Goal: Use online tool/utility: Use online tool/utility

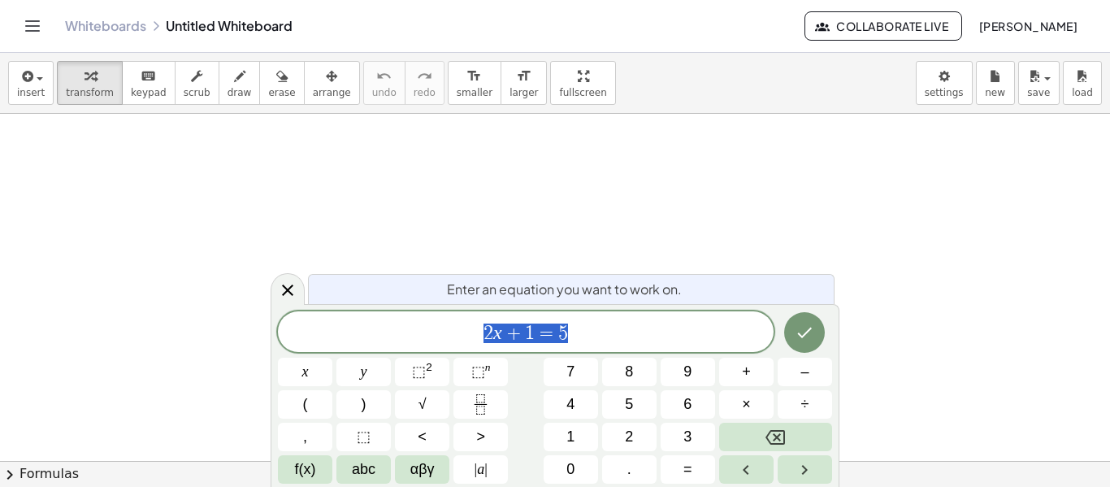
scroll to position [1, 0]
click at [288, 279] on div at bounding box center [288, 289] width 34 height 32
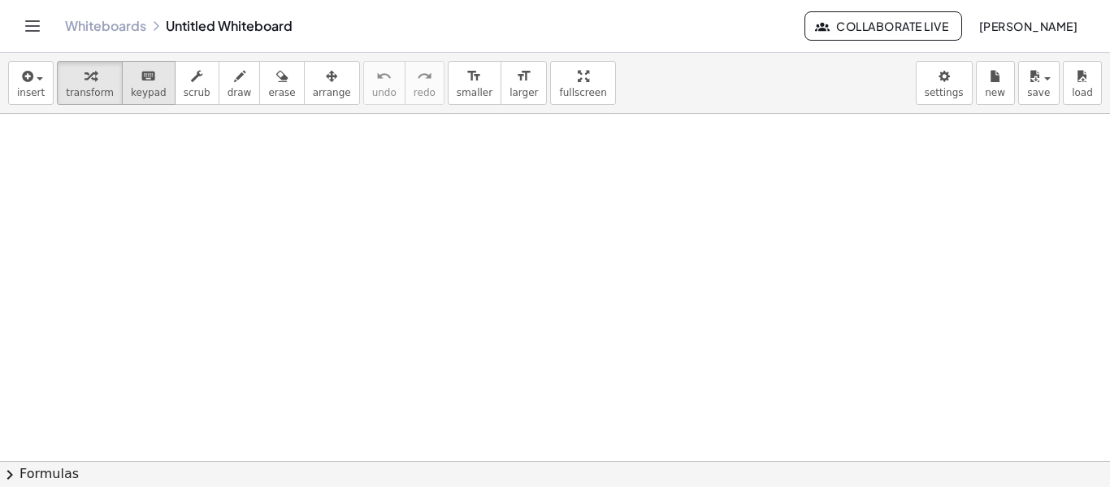
click at [122, 89] on button "keyboard keypad" at bounding box center [149, 83] width 54 height 44
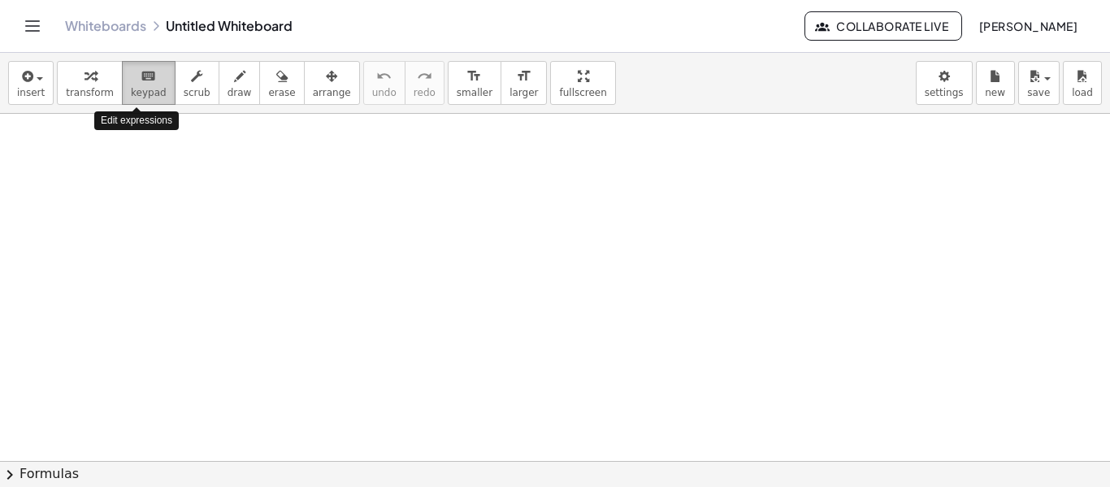
click at [131, 90] on span "keypad" at bounding box center [149, 92] width 36 height 11
click at [230, 92] on span "draw" at bounding box center [239, 92] width 24 height 11
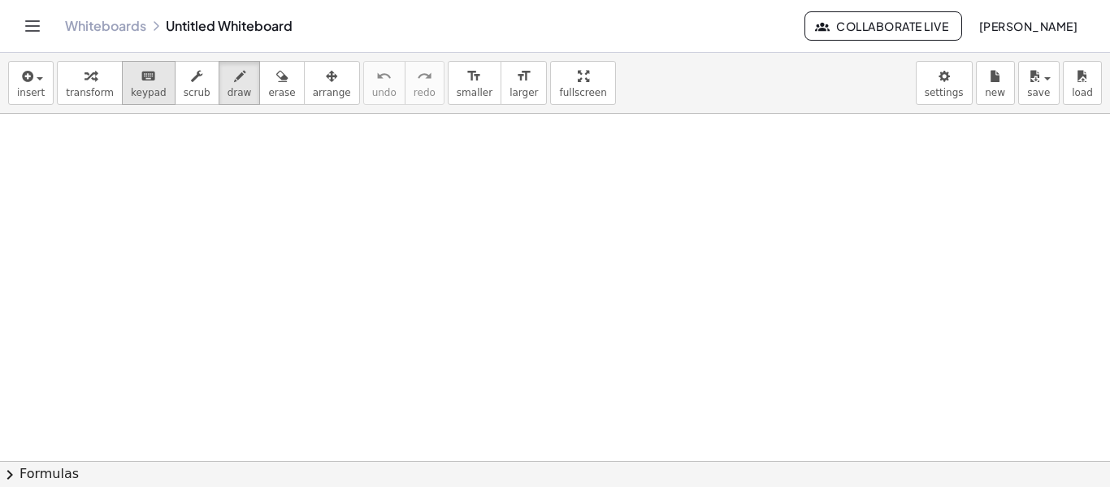
click at [131, 87] on span "keypad" at bounding box center [149, 92] width 36 height 11
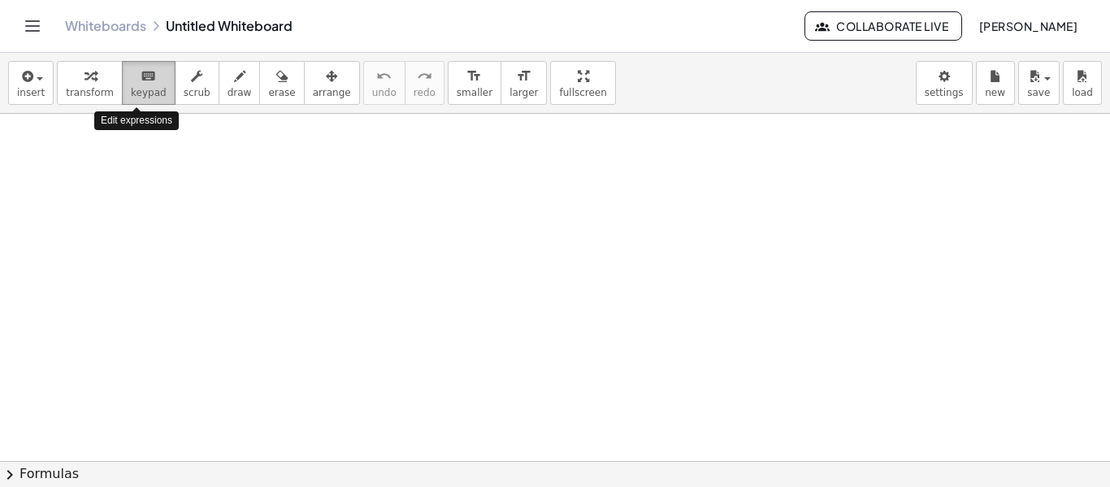
click at [131, 87] on span "keypad" at bounding box center [149, 92] width 36 height 11
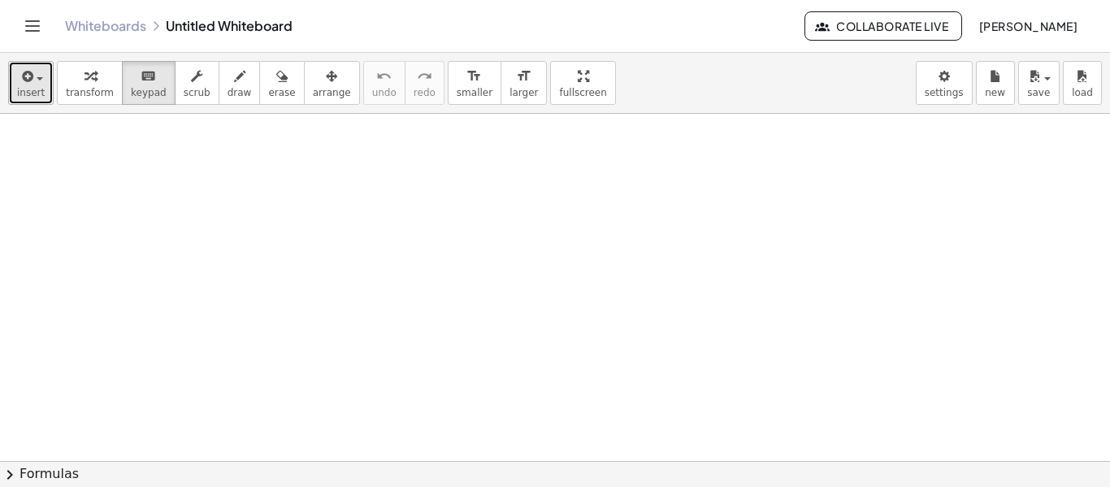
click at [27, 83] on icon "button" at bounding box center [26, 76] width 15 height 19
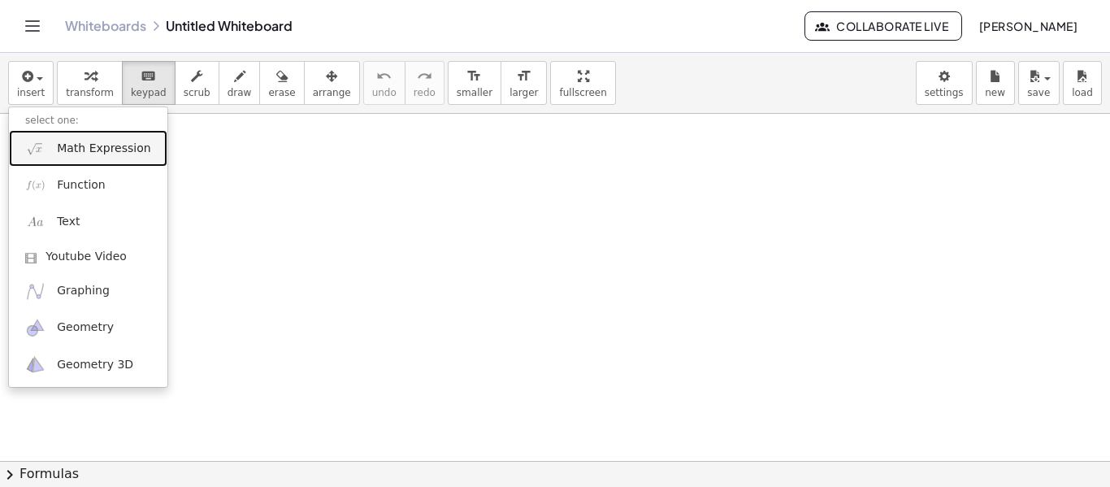
click at [89, 156] on span "Math Expression" at bounding box center [103, 149] width 93 height 16
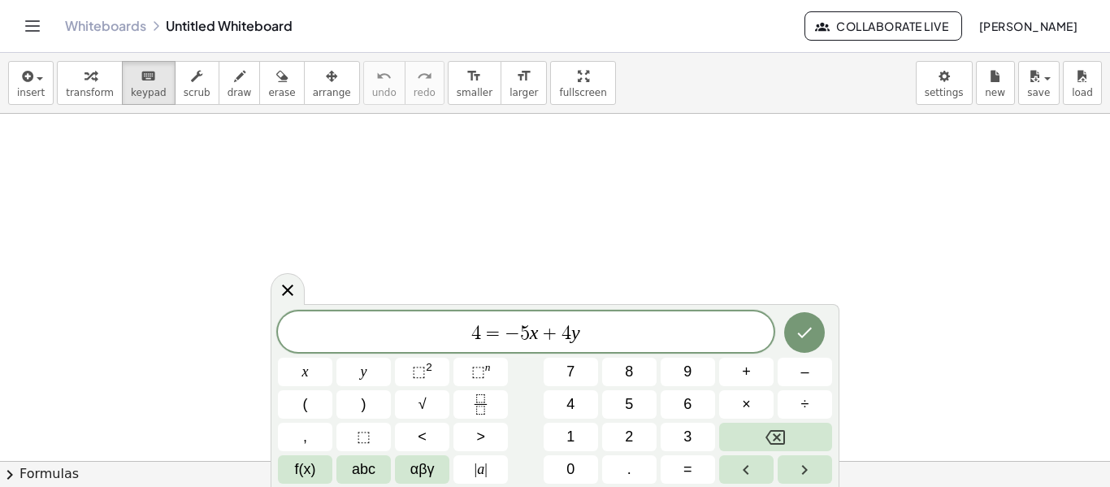
scroll to position [0, 0]
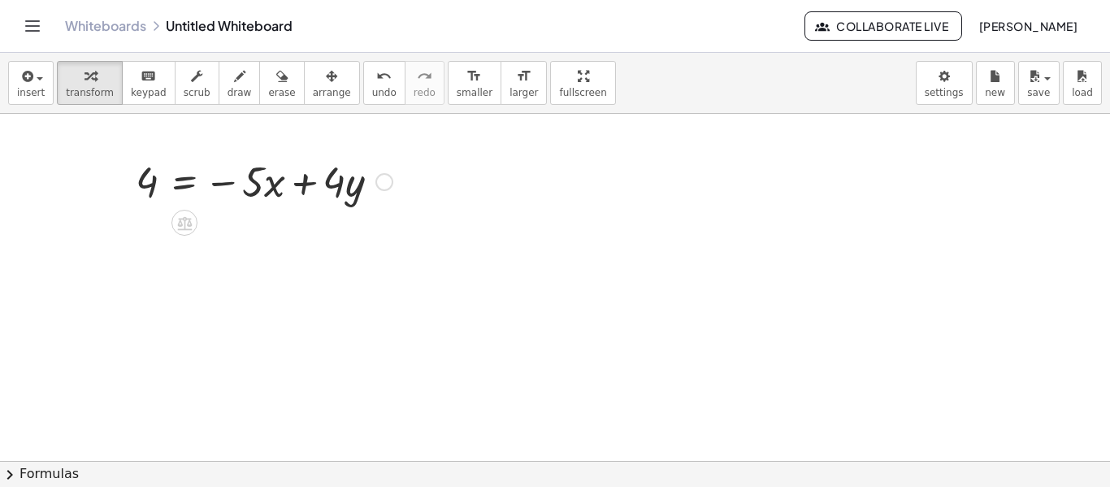
click at [296, 182] on div at bounding box center [264, 180] width 273 height 55
click at [177, 175] on div at bounding box center [264, 180] width 273 height 55
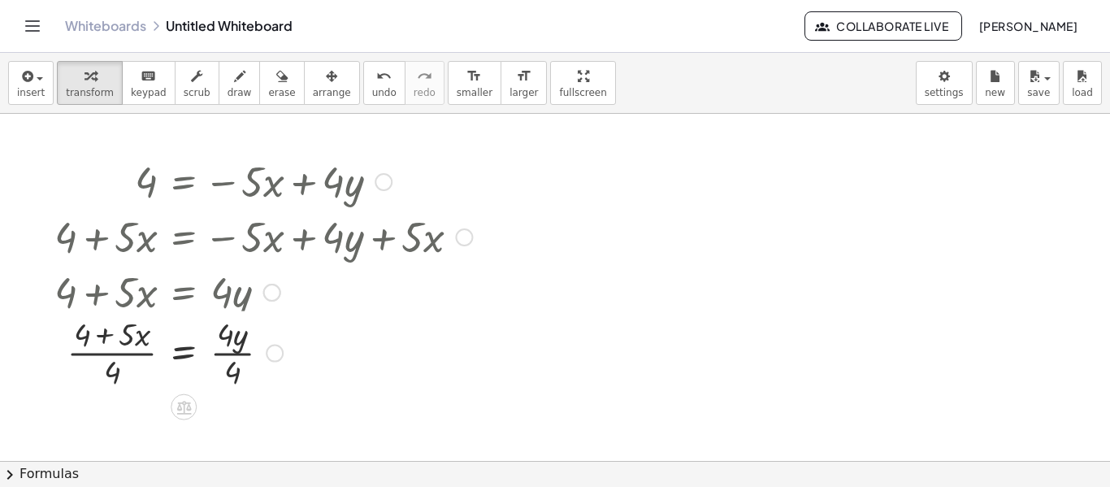
click at [123, 291] on div at bounding box center [256, 290] width 444 height 55
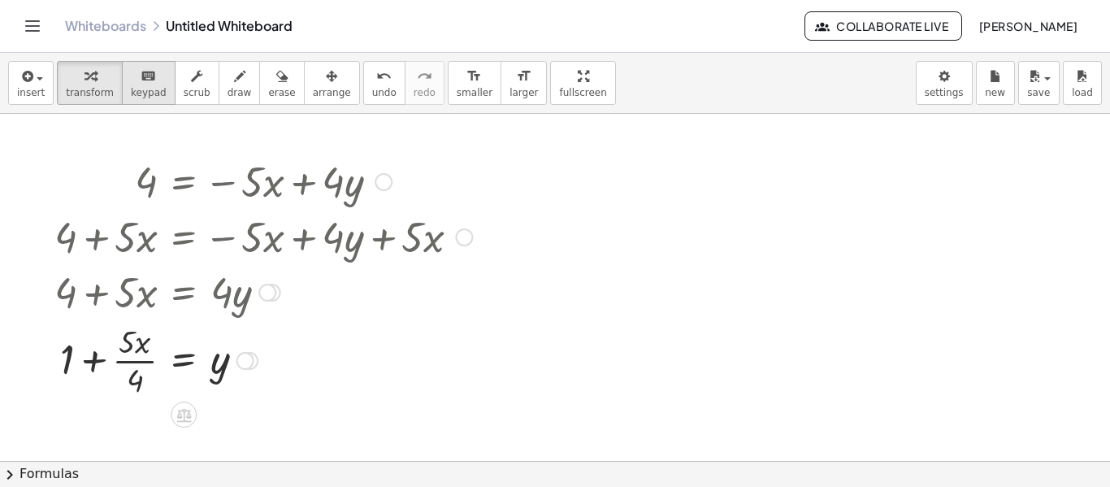
click at [143, 76] on icon "keyboard" at bounding box center [148, 76] width 15 height 19
click at [315, 178] on div at bounding box center [263, 180] width 434 height 55
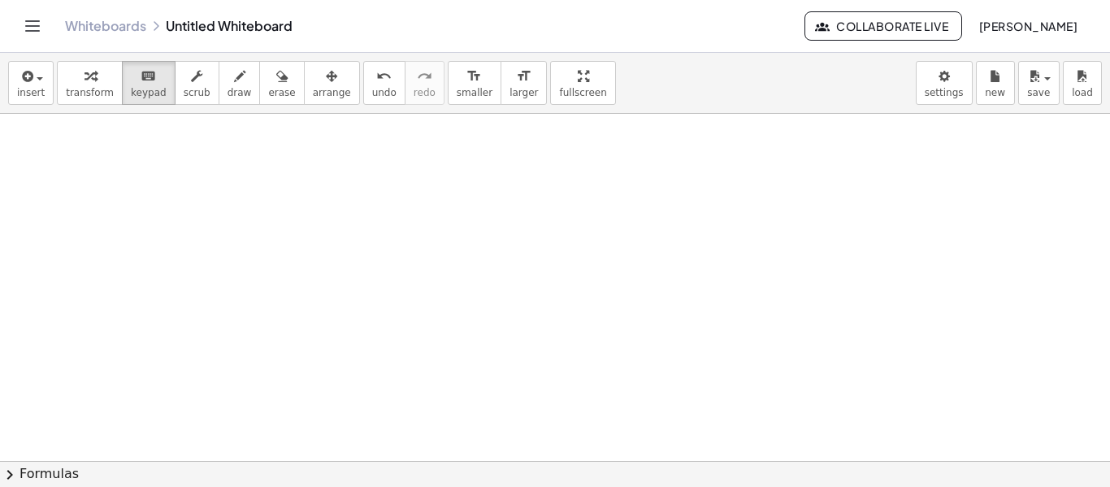
scroll to position [318, 0]
click at [17, 74] on div "button" at bounding box center [31, 75] width 28 height 19
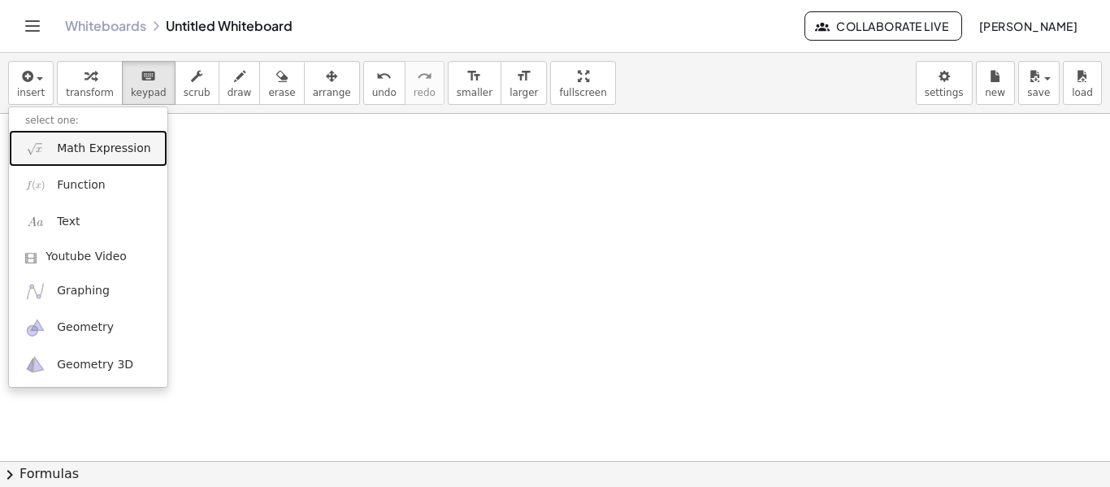
click at [71, 145] on span "Math Expression" at bounding box center [103, 149] width 93 height 16
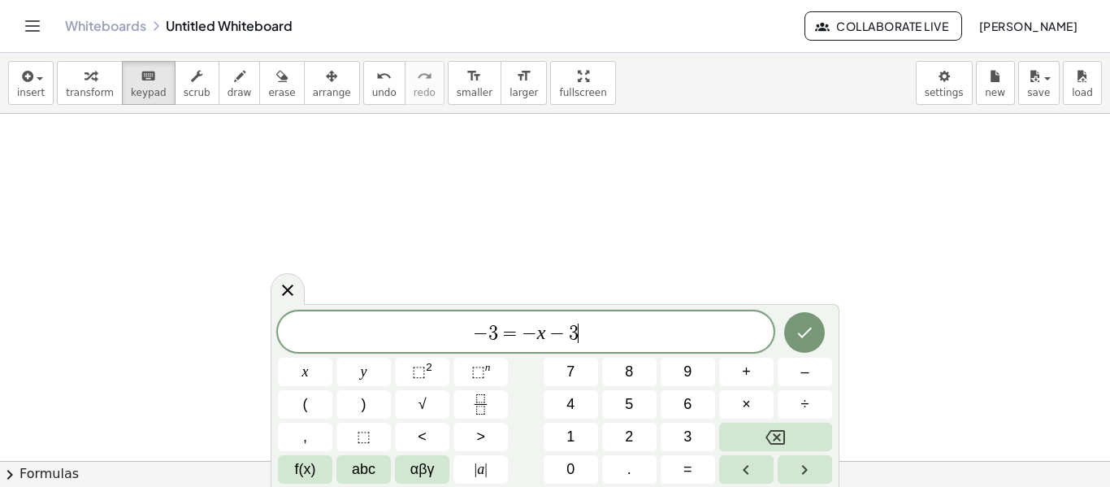
scroll to position [19, 0]
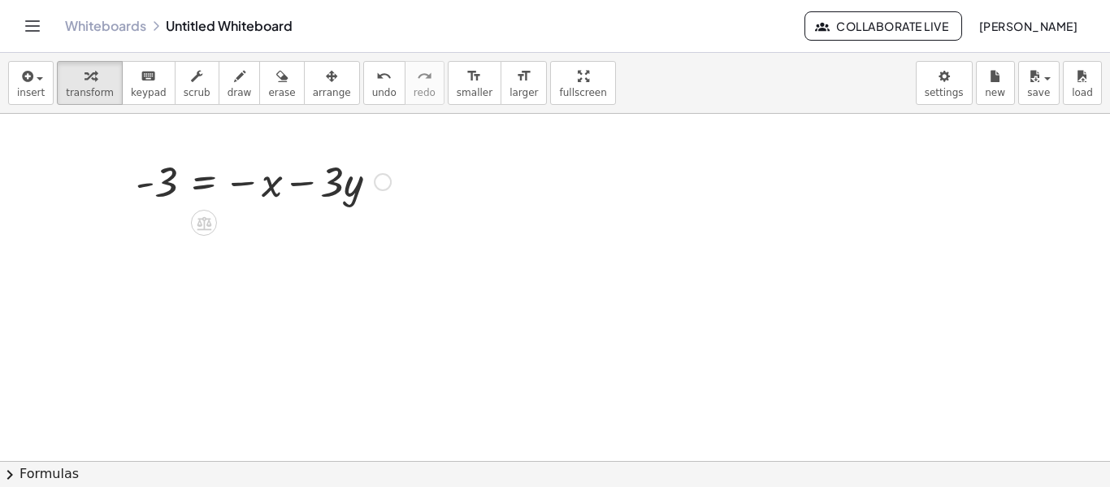
click at [199, 182] on div at bounding box center [263, 180] width 271 height 55
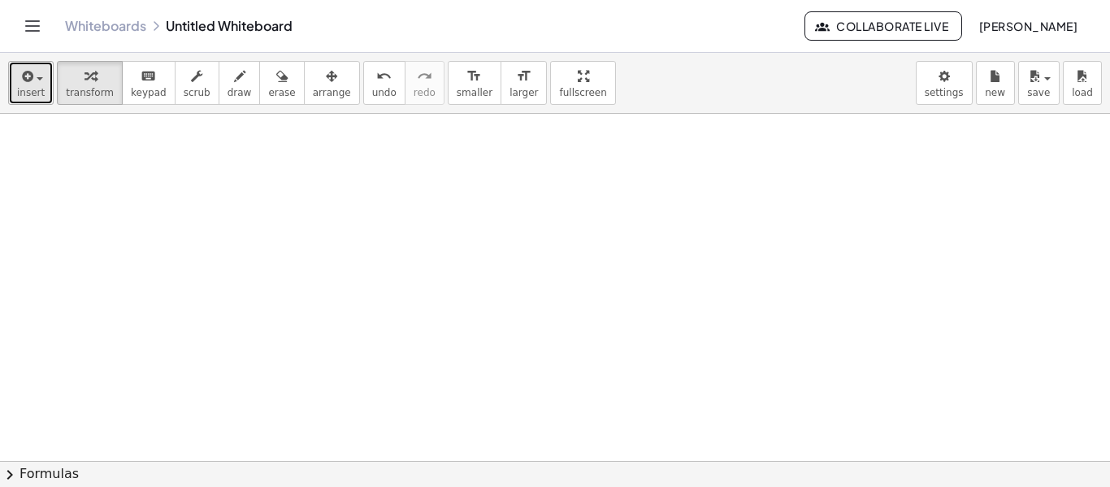
click at [34, 75] on span "button" at bounding box center [34, 77] width 3 height 11
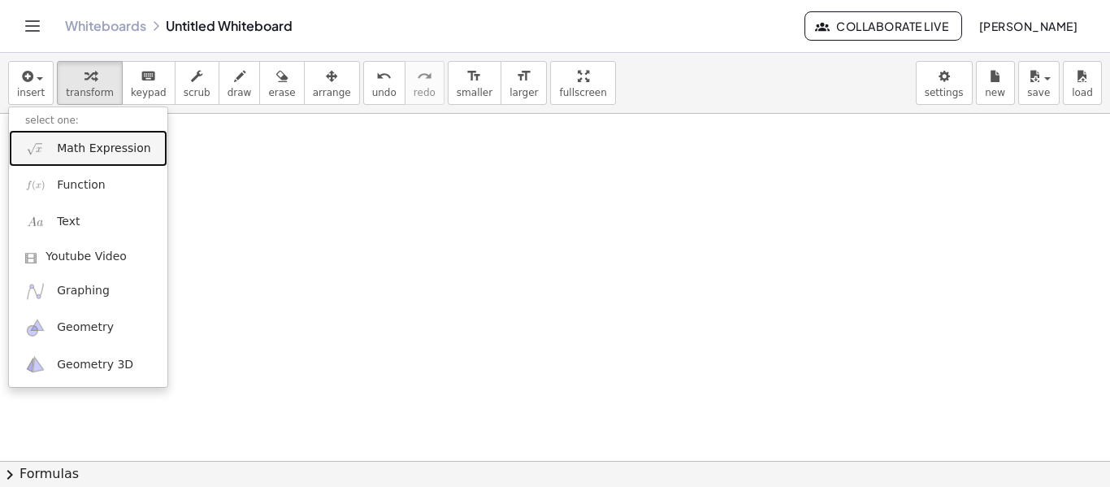
click at [74, 151] on span "Math Expression" at bounding box center [103, 149] width 93 height 16
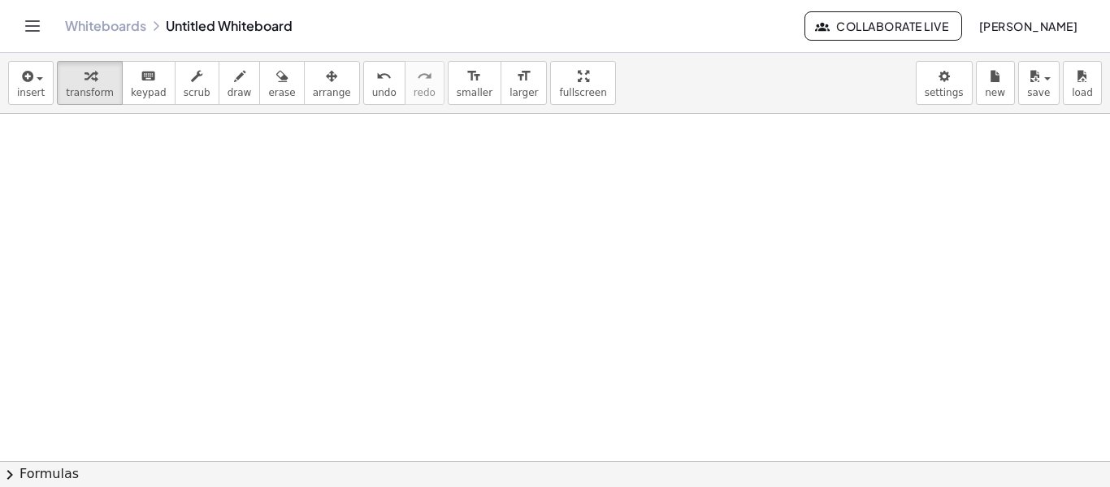
scroll to position [1056, 0]
click at [37, 87] on span "insert" at bounding box center [31, 92] width 28 height 11
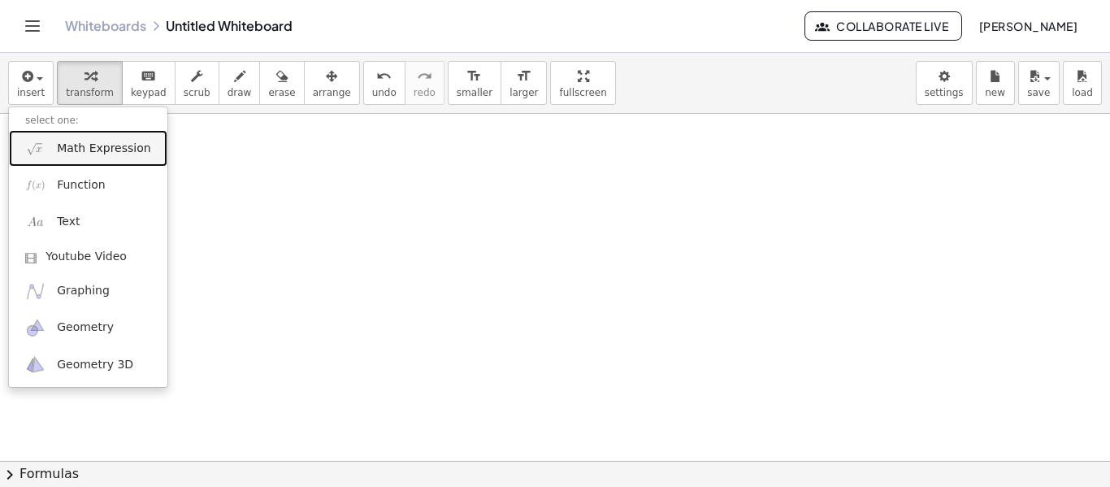
click at [84, 154] on span "Math Expression" at bounding box center [103, 149] width 93 height 16
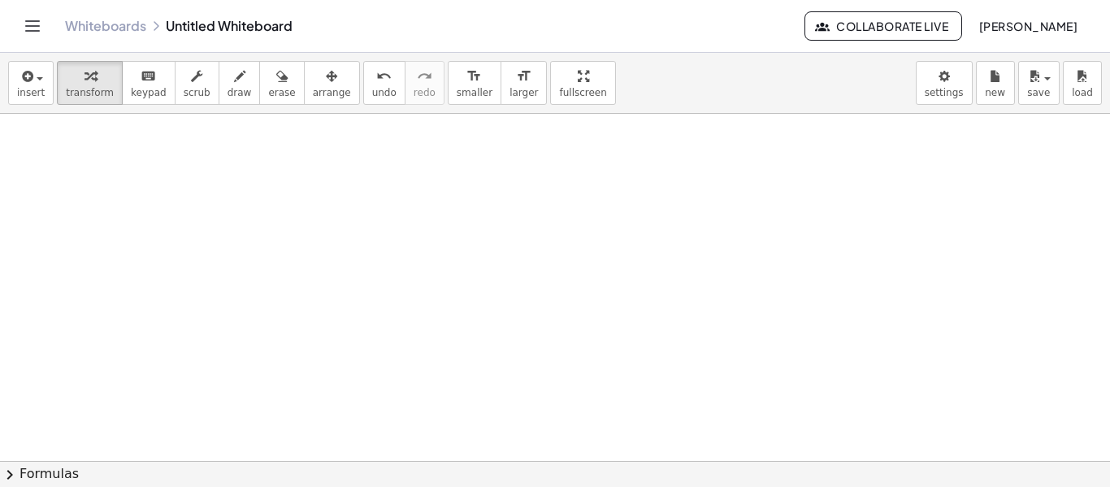
scroll to position [1397, 0]
click at [29, 78] on icon "button" at bounding box center [26, 76] width 15 height 19
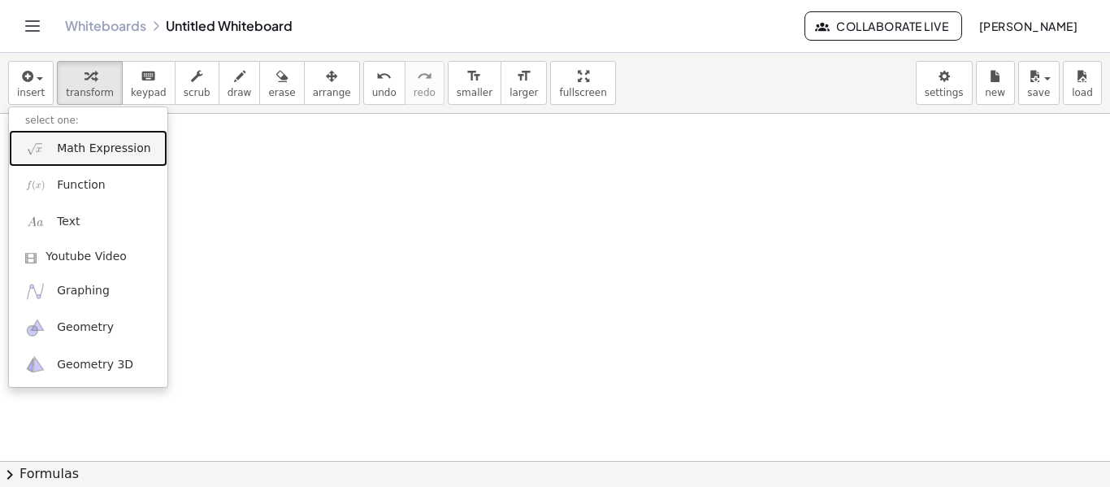
click at [115, 134] on link "Math Expression" at bounding box center [88, 148] width 158 height 37
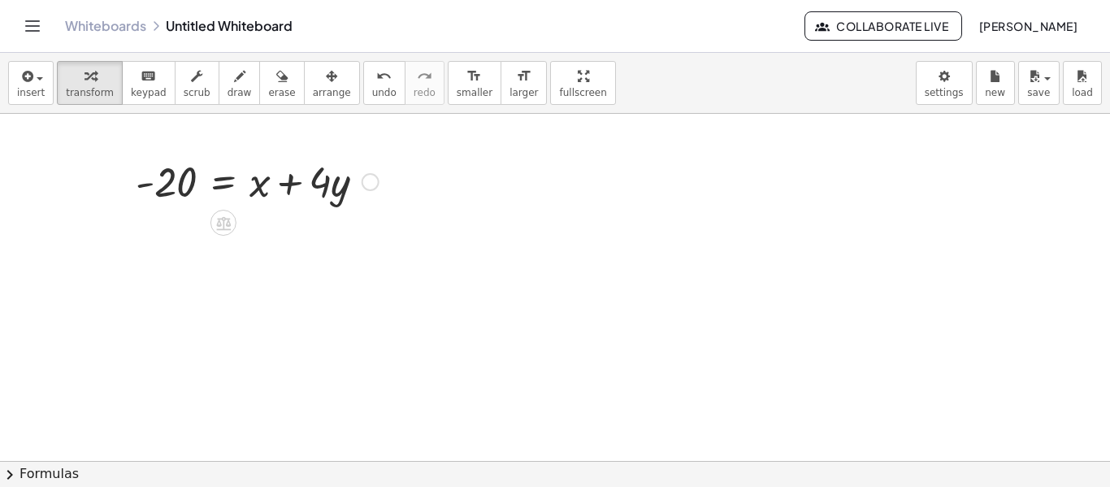
click at [218, 186] on div at bounding box center [257, 180] width 259 height 55
